Goal: Task Accomplishment & Management: Manage account settings

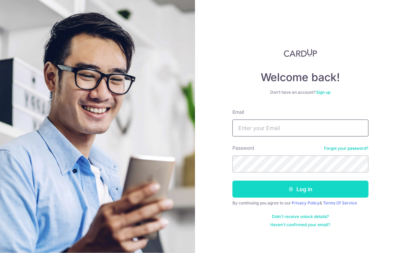
type input "[PERSON_NAME][EMAIL_ADDRESS][DOMAIN_NAME]"
click at [290, 187] on icon "submit" at bounding box center [290, 189] width 5 height 5
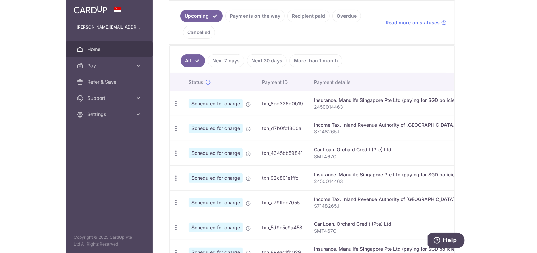
scroll to position [154, 0]
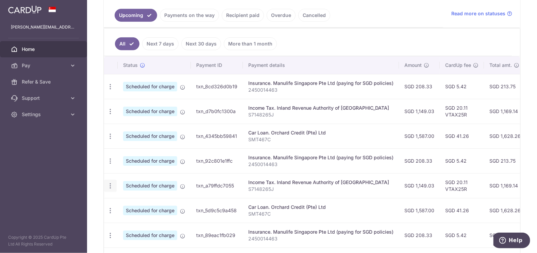
click at [110, 183] on icon "button" at bounding box center [110, 186] width 7 height 7
click at [149, 202] on span "Update payment" at bounding box center [146, 205] width 46 height 8
radio input "true"
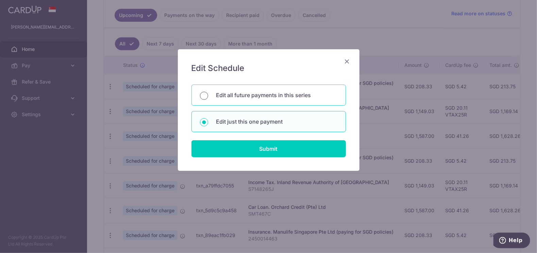
click at [204, 95] on input "Edit all future payments in this series" at bounding box center [204, 96] width 8 height 8
radio input "true"
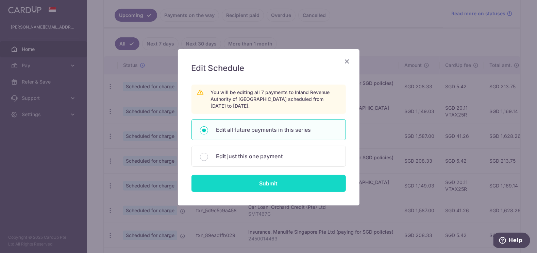
click at [254, 185] on input "Submit" at bounding box center [268, 183] width 154 height 17
radio input "true"
type input "1,149.03"
type input "S7148265J"
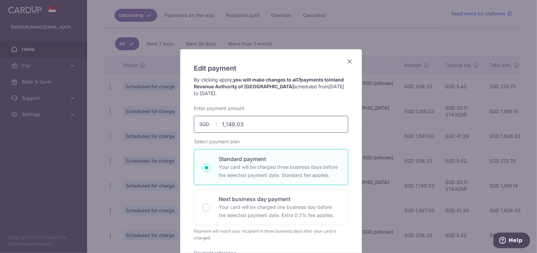
drag, startPoint x: 250, startPoint y: 123, endPoint x: 211, endPoint y: 122, distance: 38.8
click at [211, 122] on div "1,149.03 1149.03 SGD" at bounding box center [271, 124] width 154 height 17
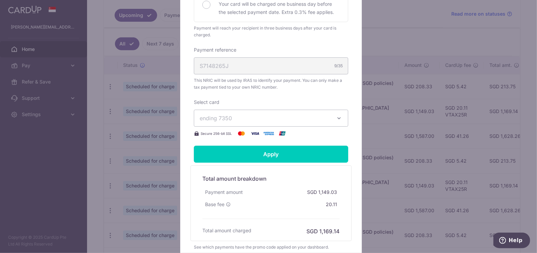
scroll to position [204, 0]
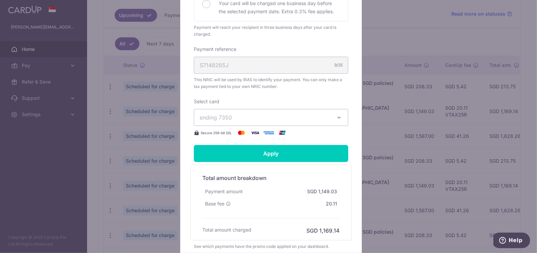
type input "2,411.90"
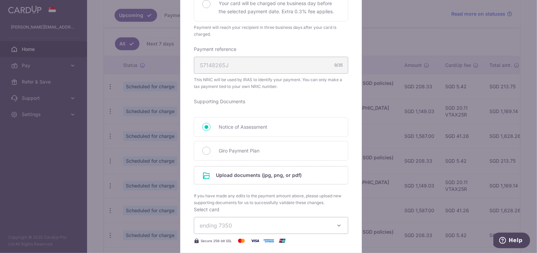
click at [227, 117] on div "Enter payment amount 2,411.90 2411.90 SGD To change the payment amount, please …" at bounding box center [271, 73] width 154 height 344
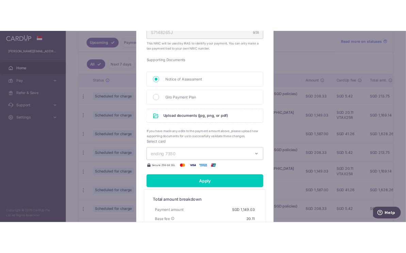
scroll to position [272, 0]
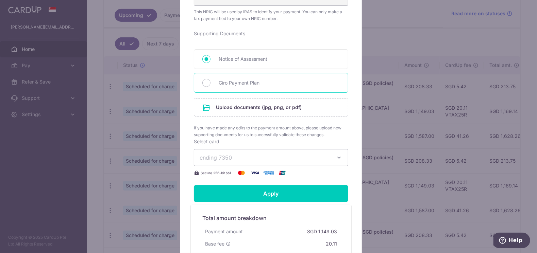
click at [251, 79] on span "Giro Payment Plan" at bounding box center [279, 83] width 121 height 8
click at [210, 79] on input "Giro Payment Plan" at bounding box center [206, 83] width 8 height 8
radio input "true"
click at [231, 110] on input "file" at bounding box center [271, 108] width 154 height 18
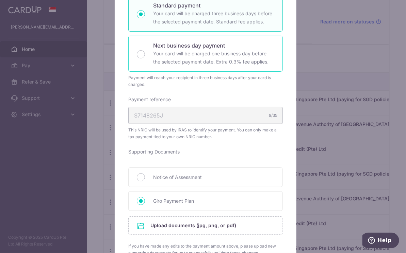
scroll to position [306, 0]
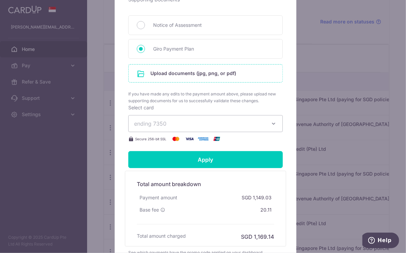
click at [201, 73] on input "file" at bounding box center [206, 74] width 154 height 18
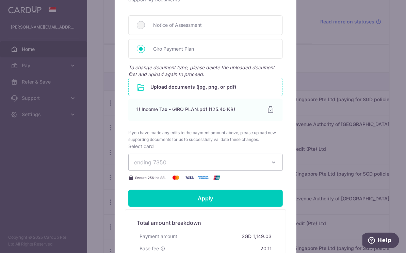
scroll to position [340, 0]
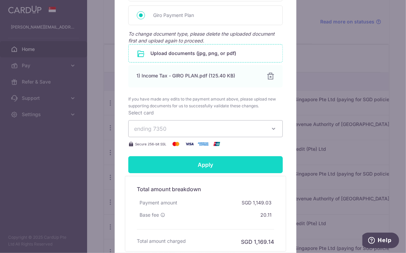
click at [173, 164] on input "Apply" at bounding box center [205, 164] width 154 height 17
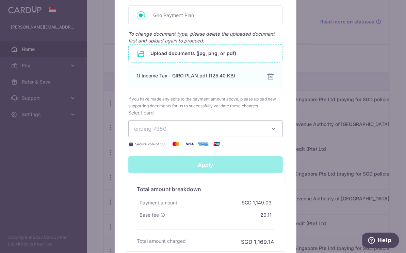
type input "Successfully Applied"
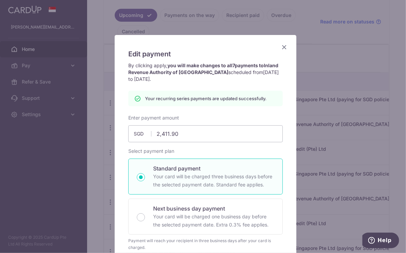
scroll to position [0, 0]
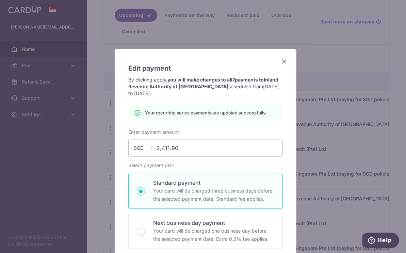
click at [281, 61] on icon "Close" at bounding box center [284, 61] width 8 height 9
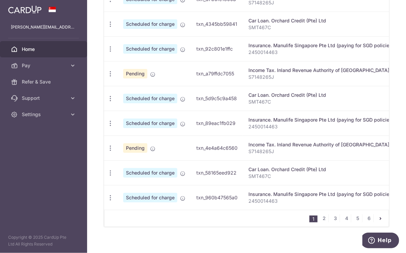
scroll to position [290, 0]
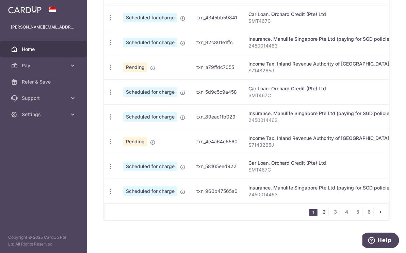
click at [322, 213] on link "2" at bounding box center [324, 212] width 8 height 8
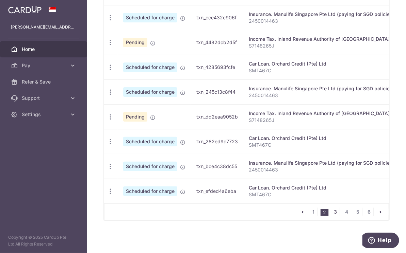
click at [331, 213] on link "3" at bounding box center [335, 212] width 8 height 8
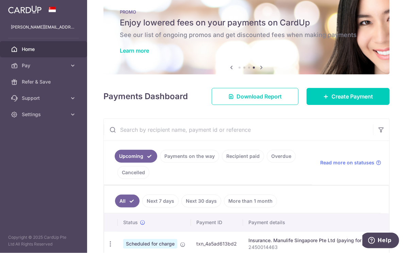
scroll to position [0, 0]
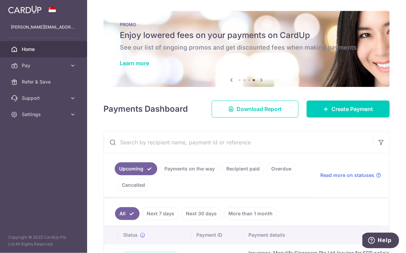
click at [47, 46] on span "Home" at bounding box center [44, 49] width 45 height 7
click at [40, 115] on span "Settings" at bounding box center [44, 114] width 45 height 7
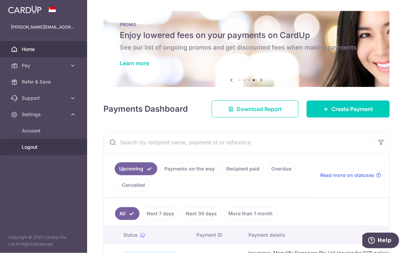
click at [30, 144] on span "Logout" at bounding box center [44, 147] width 45 height 7
